Goal: Task Accomplishment & Management: Use online tool/utility

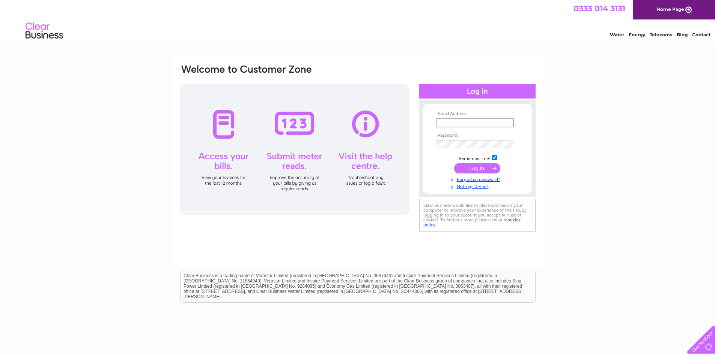
click at [444, 122] on input "text" at bounding box center [474, 123] width 78 height 9
click at [440, 123] on input "text" at bounding box center [474, 123] width 78 height 9
paste input "Kirsten@bernardhunter.com"
type input "Kirsten@bernardhunter.com"
click at [480, 172] on input "submit" at bounding box center [477, 168] width 46 height 11
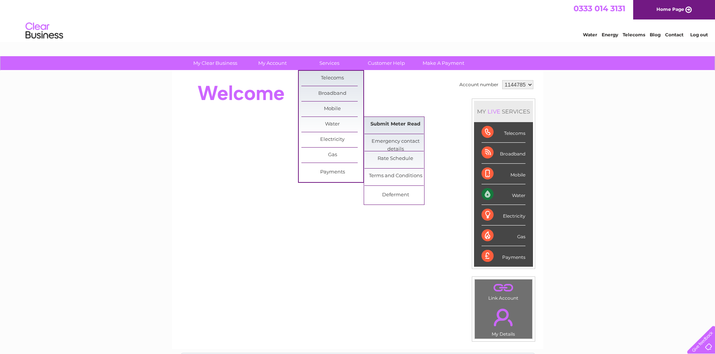
click at [386, 125] on link "Submit Meter Read" at bounding box center [395, 124] width 62 height 15
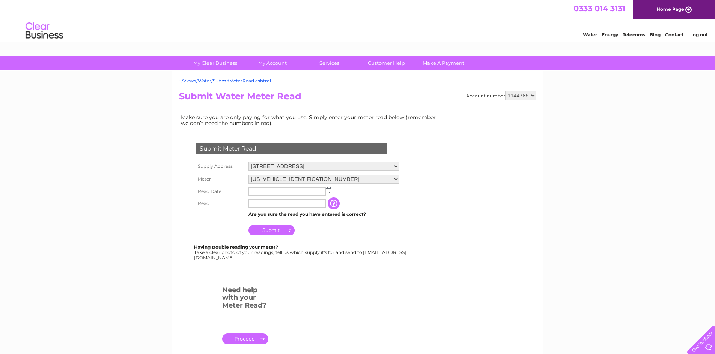
click at [253, 192] on input "text" at bounding box center [286, 192] width 77 height 8
click at [330, 190] on img at bounding box center [329, 191] width 6 height 6
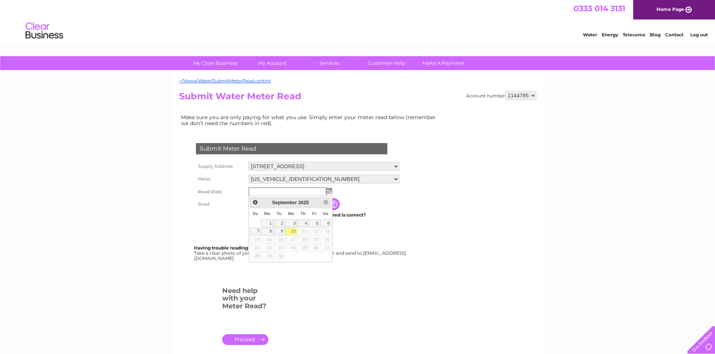
click at [256, 202] on span "Prev" at bounding box center [255, 203] width 6 height 6
click at [270, 240] on link "11" at bounding box center [267, 240] width 12 height 8
type input "2025/08/11"
click at [270, 240] on link "11" at bounding box center [267, 240] width 12 height 8
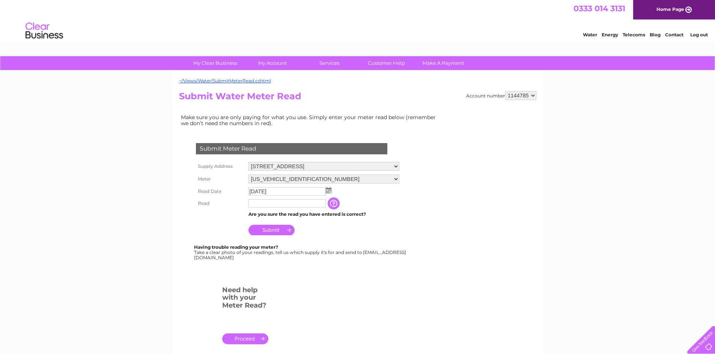
click at [262, 203] on input "text" at bounding box center [286, 204] width 77 height 8
type input "14404"
click at [273, 233] on input "Submit" at bounding box center [271, 230] width 46 height 11
